Goal: Task Accomplishment & Management: Use online tool/utility

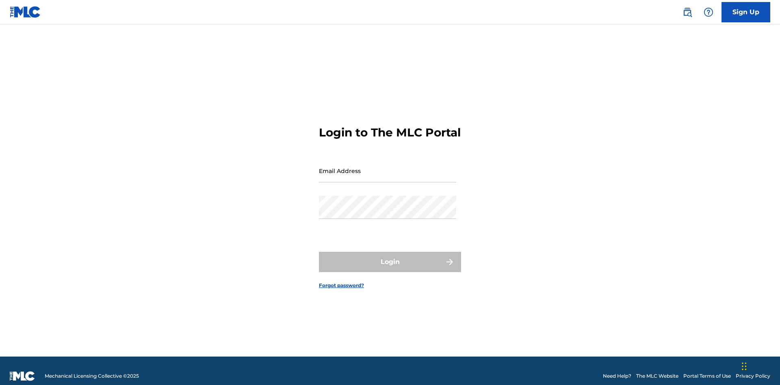
scroll to position [11, 0]
click at [387, 167] on input "Email Address" at bounding box center [387, 170] width 137 height 23
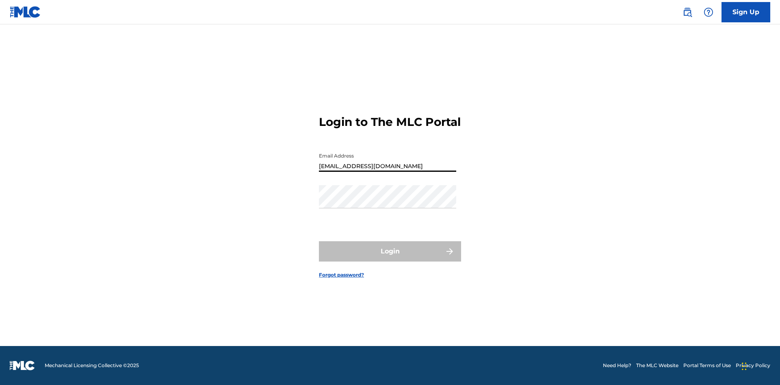
type input "Duke.McTesterson@gmail.com"
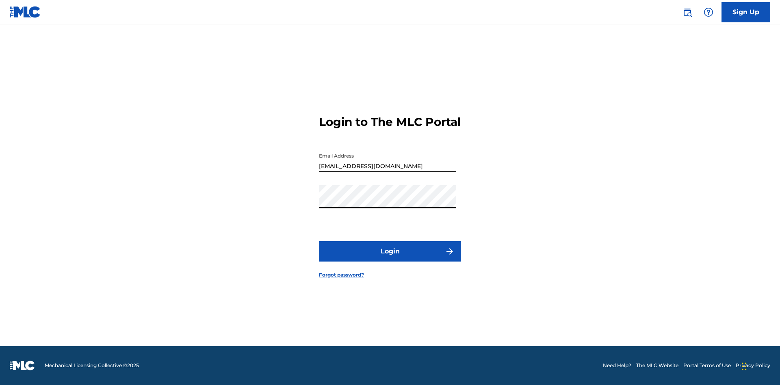
click at [390, 258] on button "Login" at bounding box center [390, 251] width 142 height 20
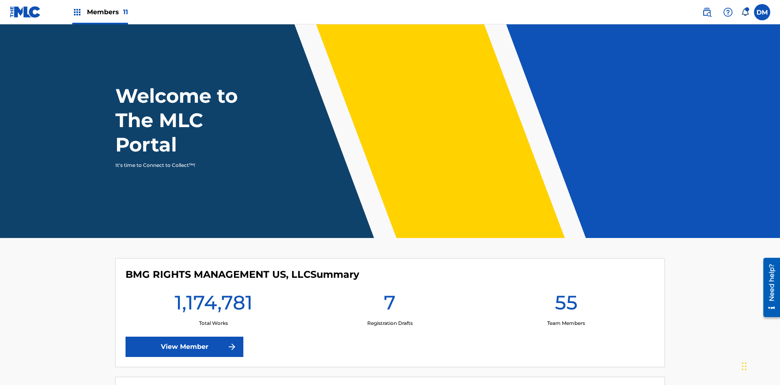
scroll to position [35, 0]
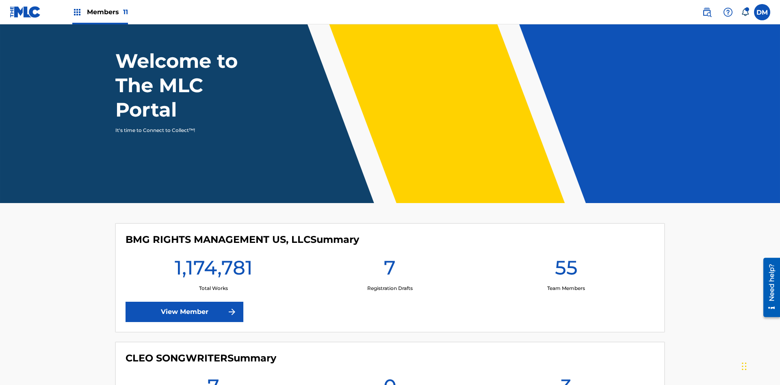
click at [100, 12] on span "Members 11" at bounding box center [107, 11] width 41 height 9
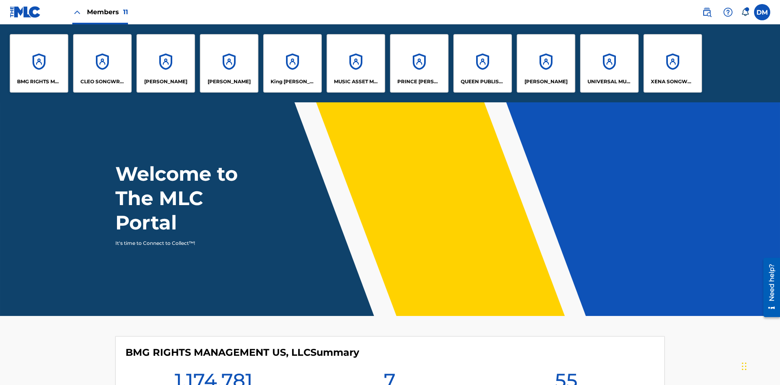
scroll to position [29, 0]
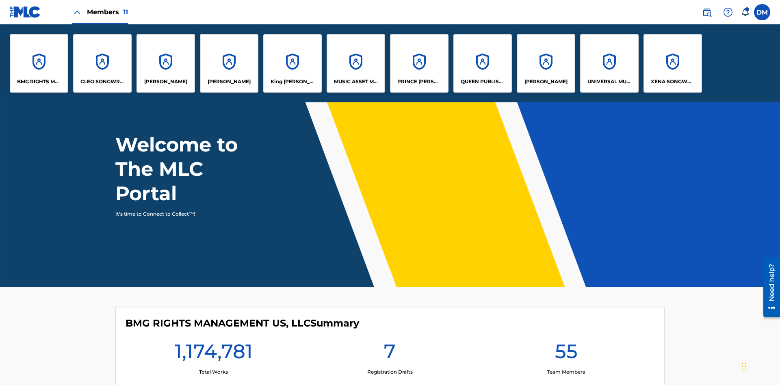
click at [292, 82] on p "King McTesterson" at bounding box center [292, 81] width 44 height 7
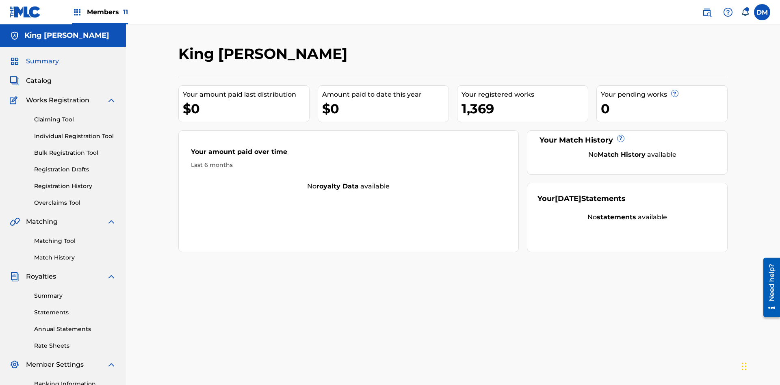
click at [75, 199] on link "Overclaims Tool" at bounding box center [75, 203] width 82 height 9
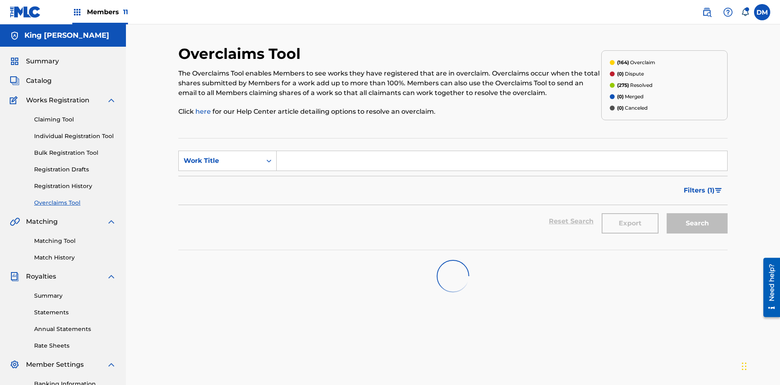
click at [699, 186] on span "Filters ( 1 )" at bounding box center [698, 191] width 31 height 10
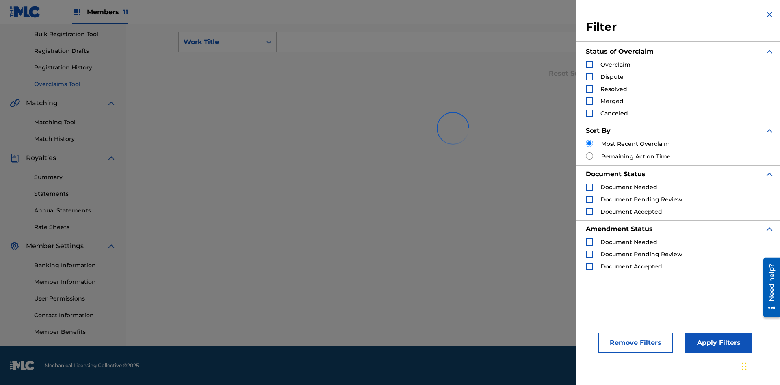
click at [589, 65] on div "Search Form" at bounding box center [589, 64] width 7 height 7
click at [717, 343] on button "Apply Filters" at bounding box center [718, 343] width 67 height 20
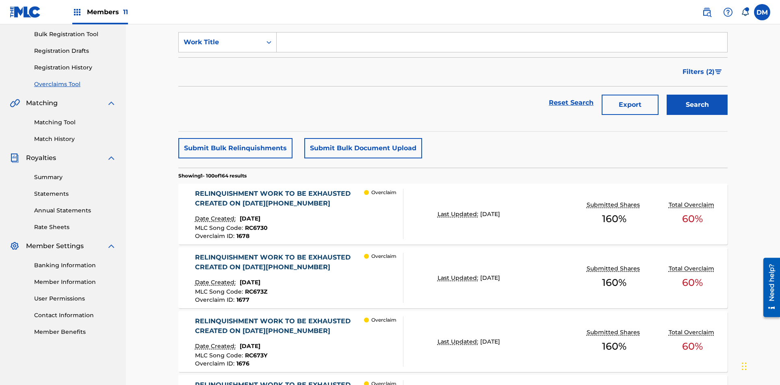
click at [362, 138] on button "Submit Bulk Document Upload" at bounding box center [363, 148] width 118 height 20
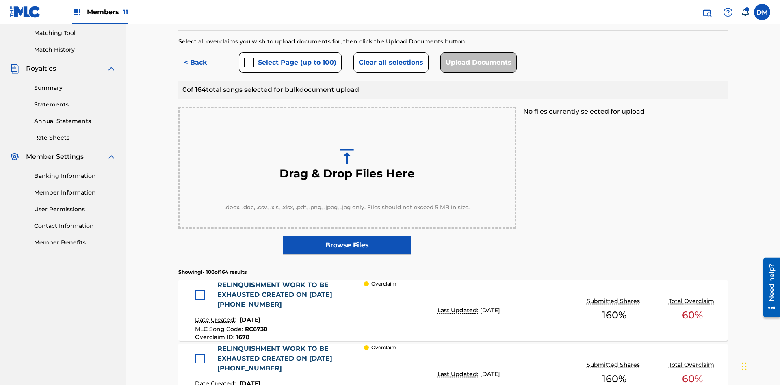
click at [290, 59] on button "Select Page (up to 100)" at bounding box center [290, 62] width 103 height 20
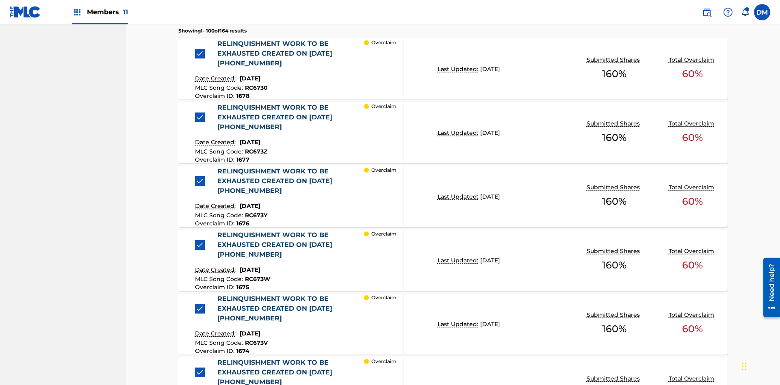
scroll to position [212, 0]
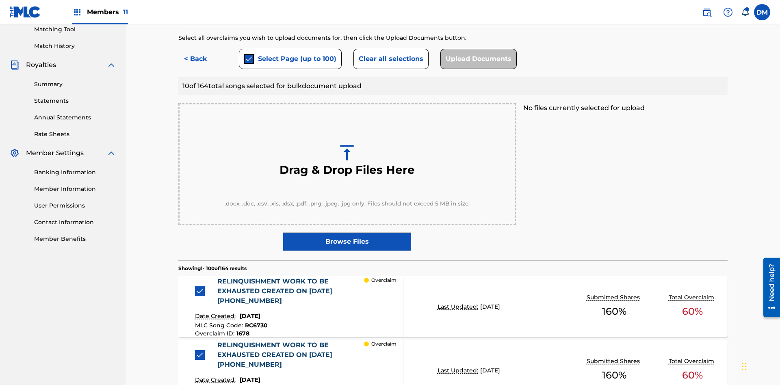
click at [389, 59] on button "Clear all selections" at bounding box center [390, 59] width 75 height 20
click at [202, 286] on div at bounding box center [200, 291] width 10 height 10
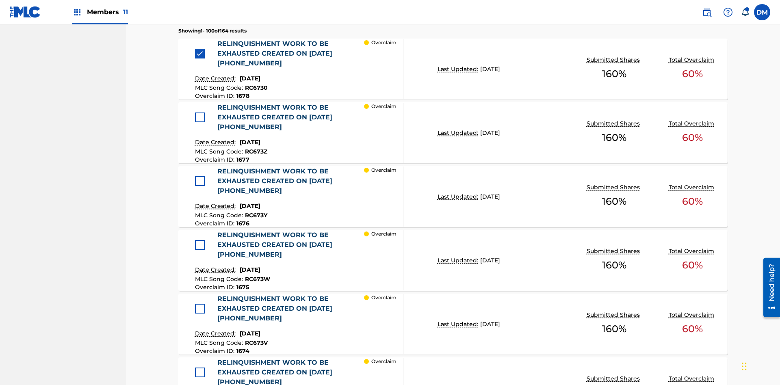
scroll to position [400, 0]
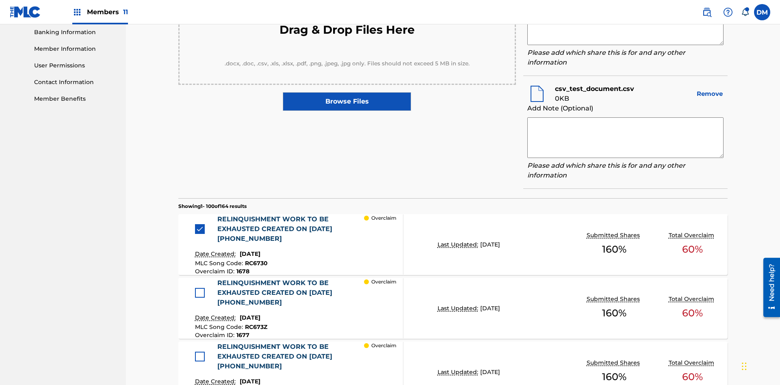
click at [625, 45] on textarea at bounding box center [625, 24] width 196 height 41
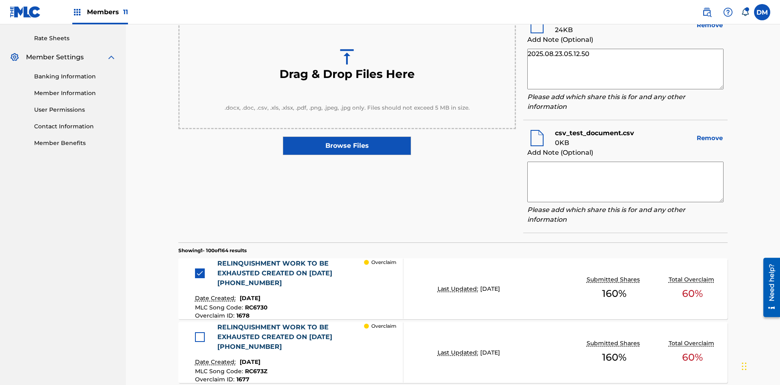
type textarea "2025.08.23.05.12.50"
click at [625, 180] on textarea at bounding box center [625, 182] width 196 height 41
type textarea "2025.08.23.05.12.51"
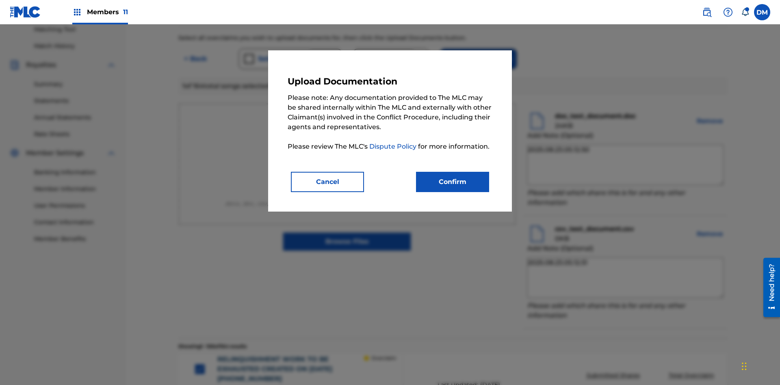
click at [452, 182] on button "Confirm" at bounding box center [452, 182] width 73 height 20
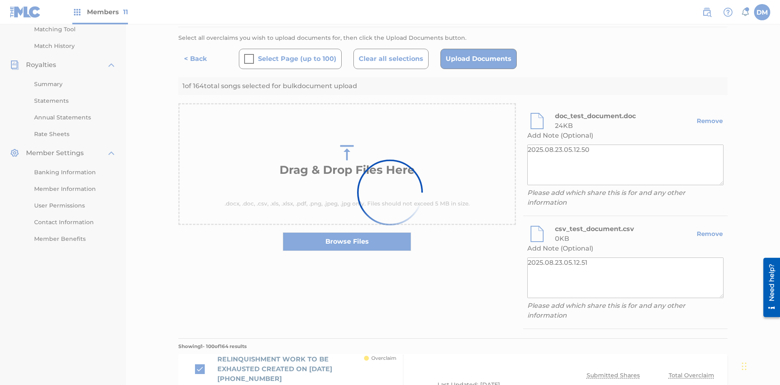
scroll to position [334, 0]
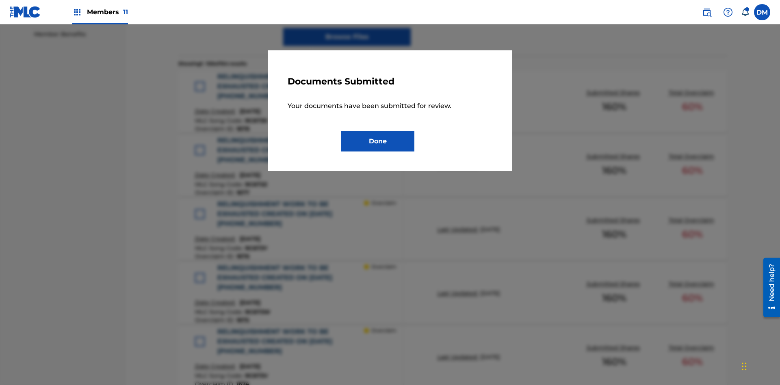
click at [378, 141] on button "Done" at bounding box center [377, 141] width 73 height 20
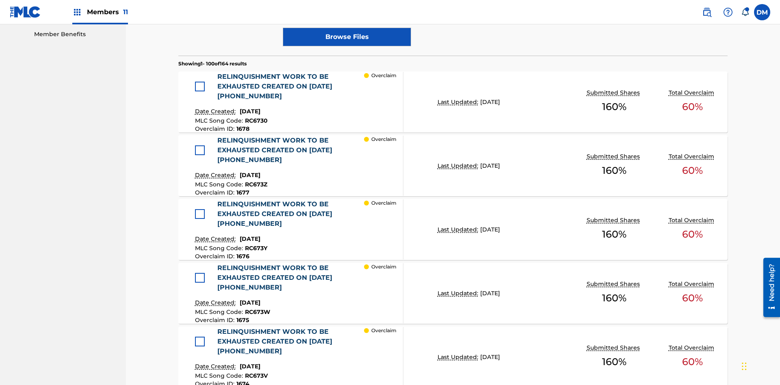
scroll to position [212, 0]
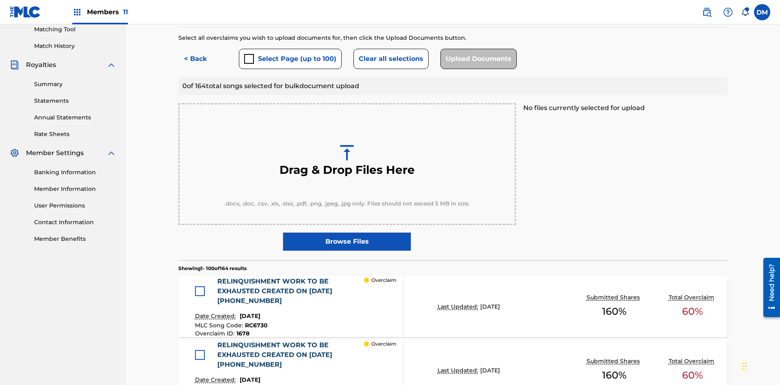
click at [203, 59] on button "< Back" at bounding box center [202, 59] width 49 height 20
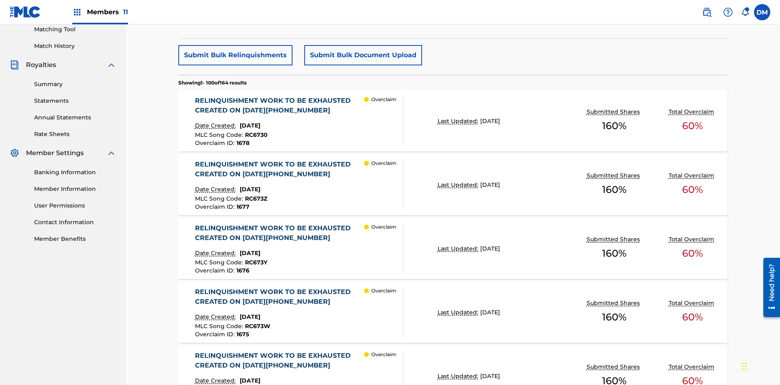
click at [453, 117] on p "Last Updated:" at bounding box center [458, 121] width 43 height 9
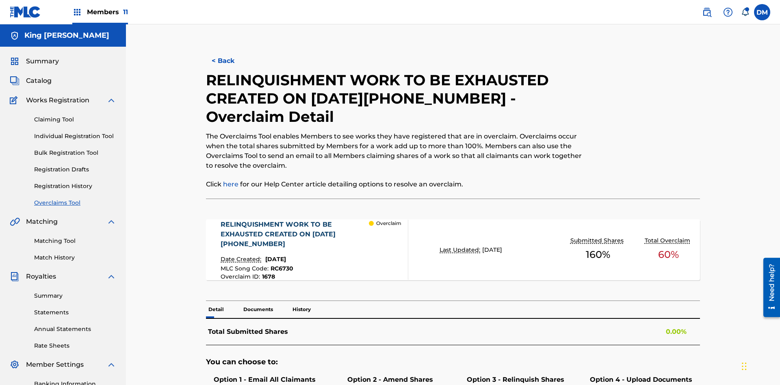
click at [257, 301] on p "Documents" at bounding box center [258, 309] width 35 height 17
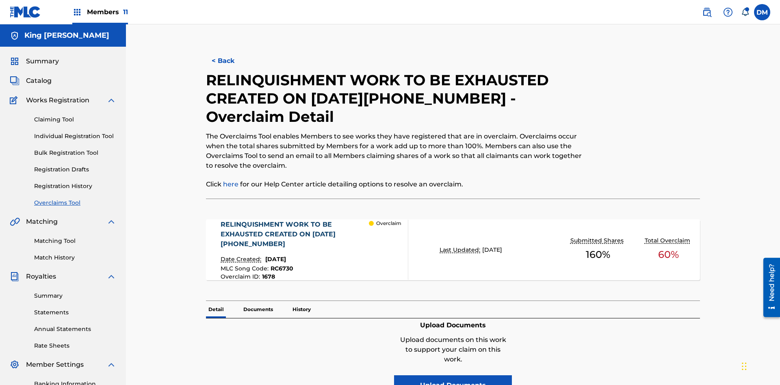
scroll to position [119, 0]
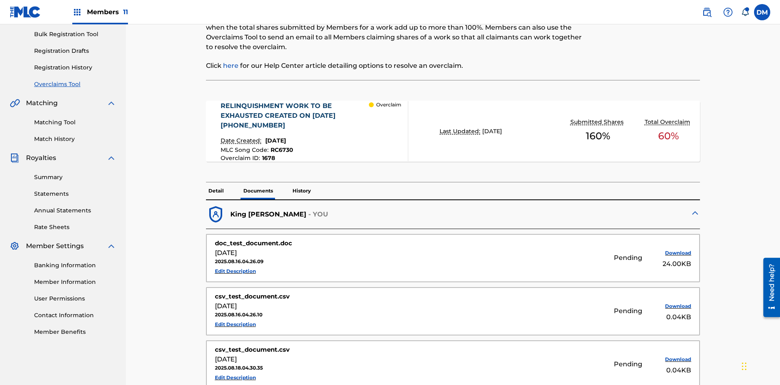
click at [301, 182] on p "History" at bounding box center [301, 190] width 23 height 17
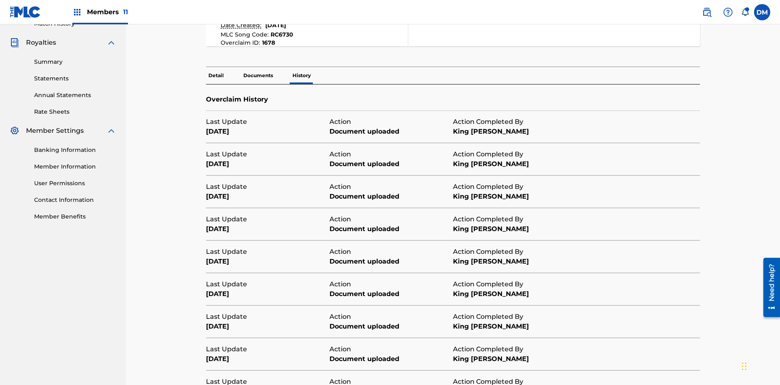
scroll to position [294, 0]
